Goal: Task Accomplishment & Management: Use online tool/utility

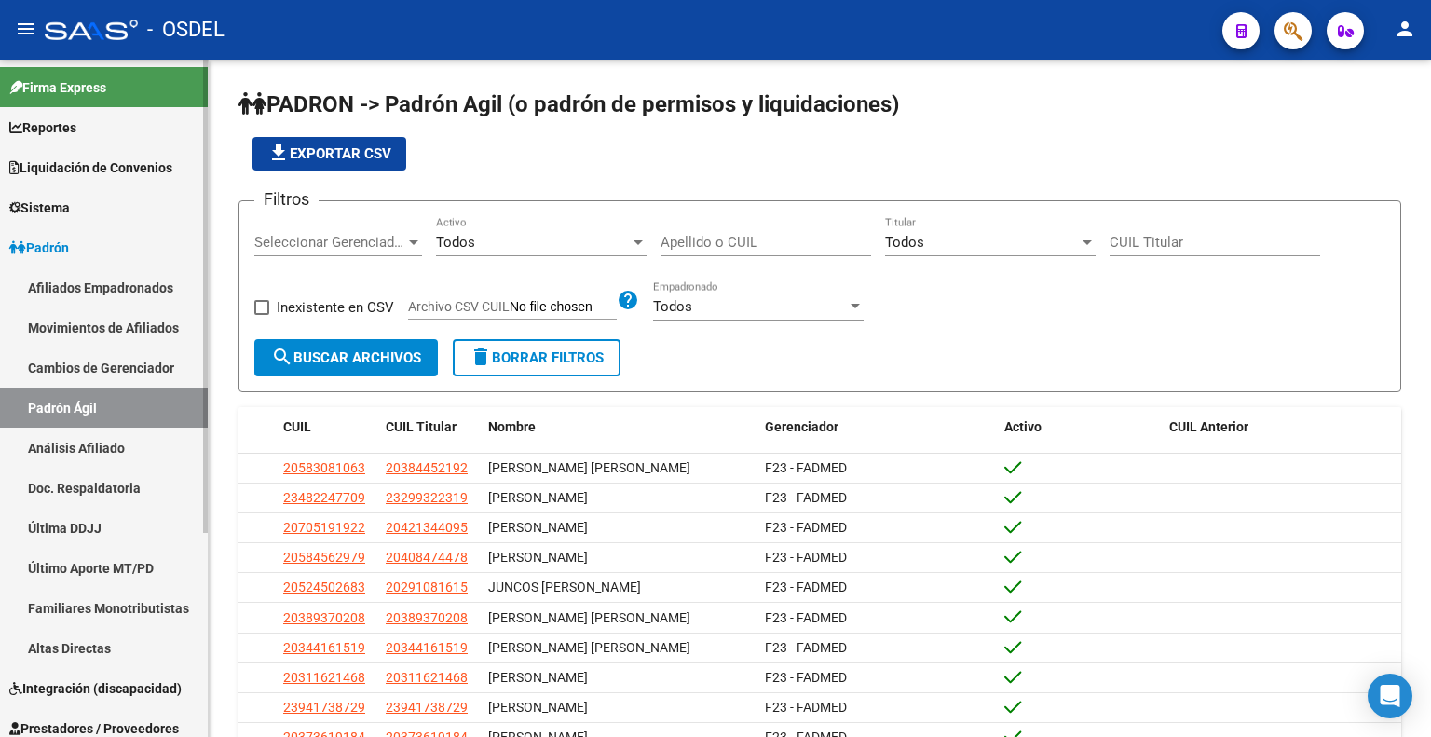
click at [156, 154] on link "Liquidación de Convenios" at bounding box center [104, 167] width 208 height 40
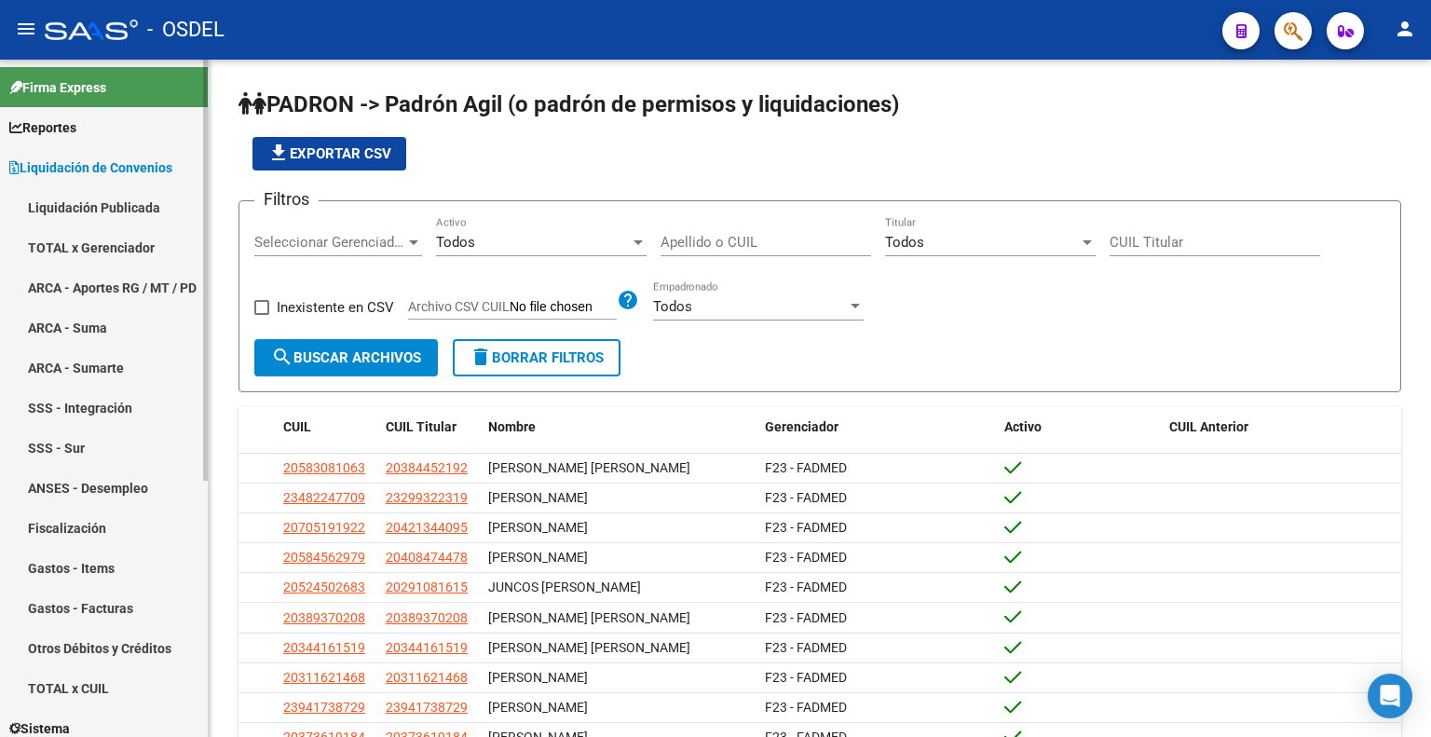
click at [133, 250] on link "TOTAL x Gerenciador" at bounding box center [104, 247] width 208 height 40
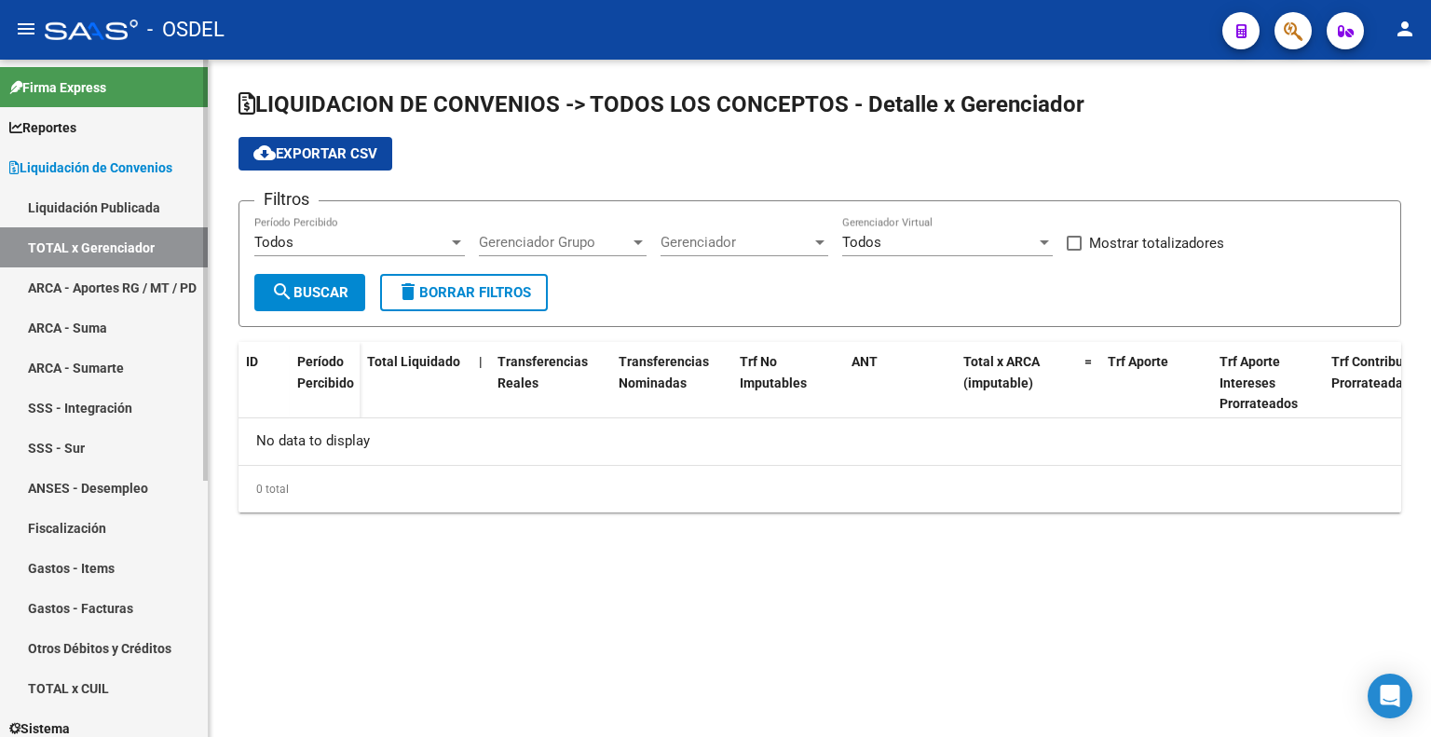
checkbox input "true"
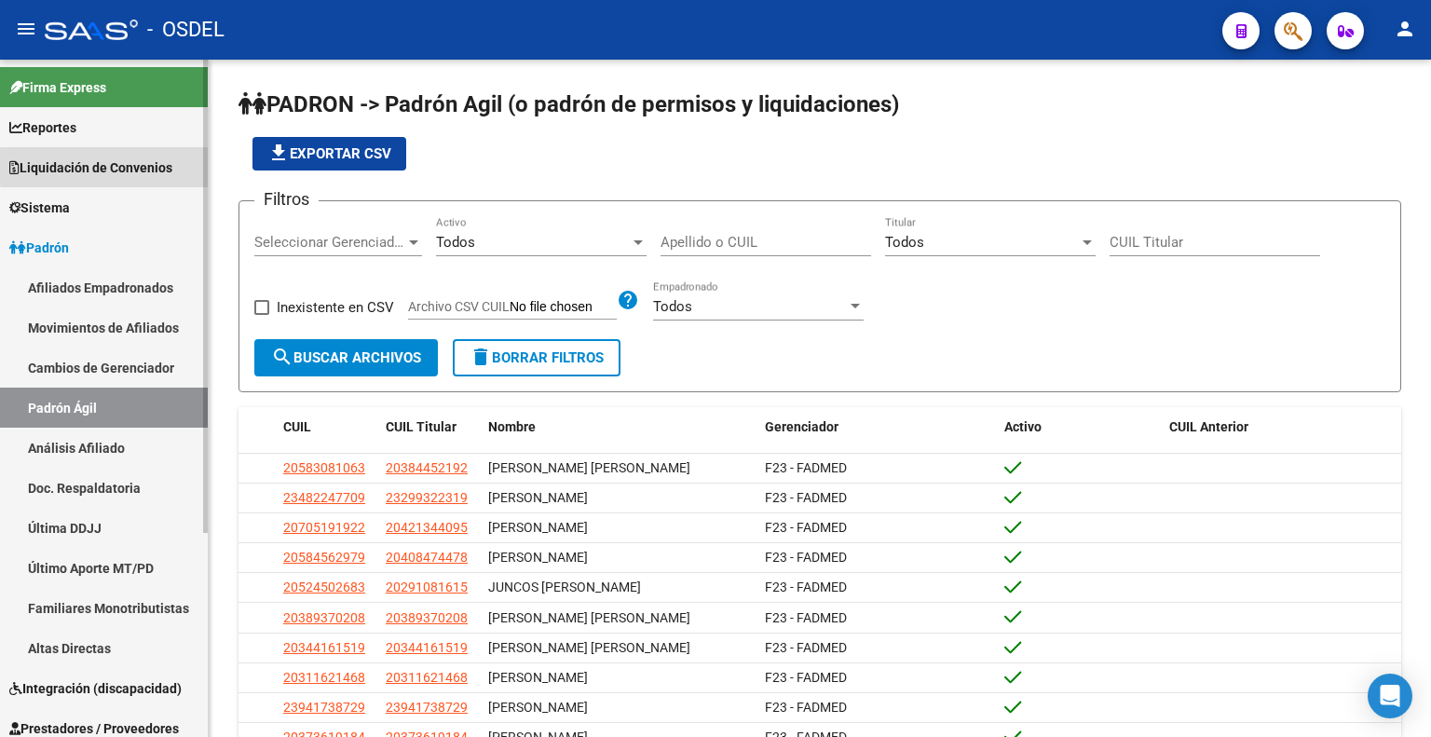
click at [170, 167] on span "Liquidación de Convenios" at bounding box center [90, 167] width 163 height 20
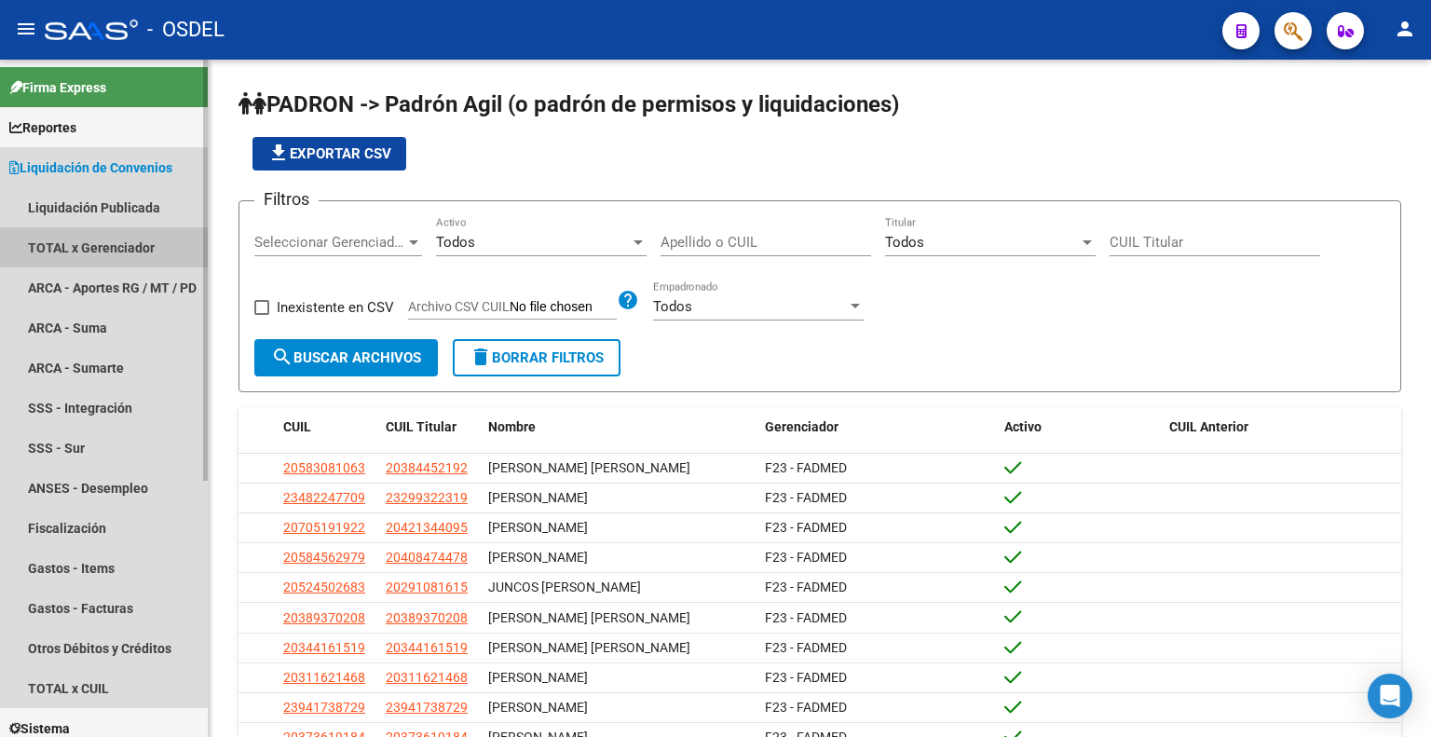
click at [140, 236] on link "TOTAL x Gerenciador" at bounding box center [104, 247] width 208 height 40
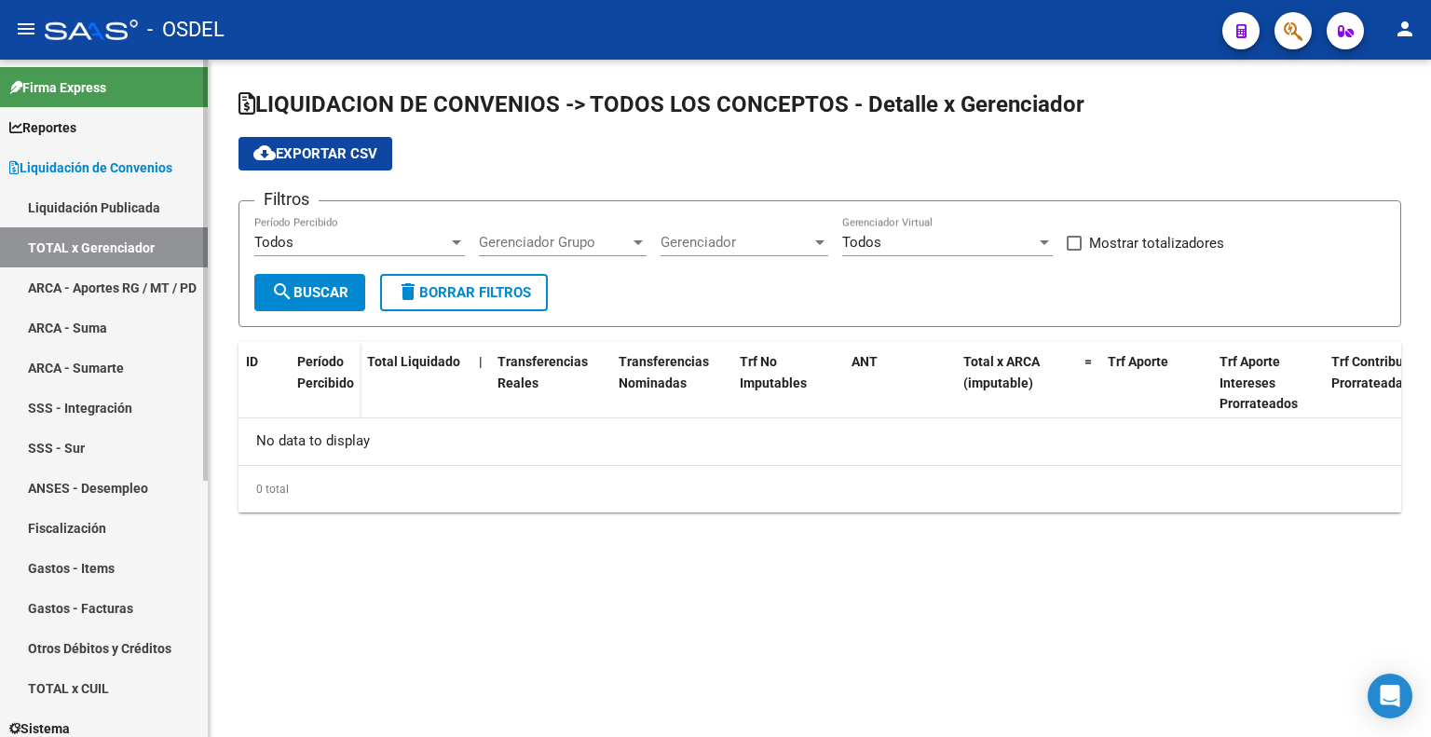
checkbox input "true"
